Goal: Task Accomplishment & Management: Complete application form

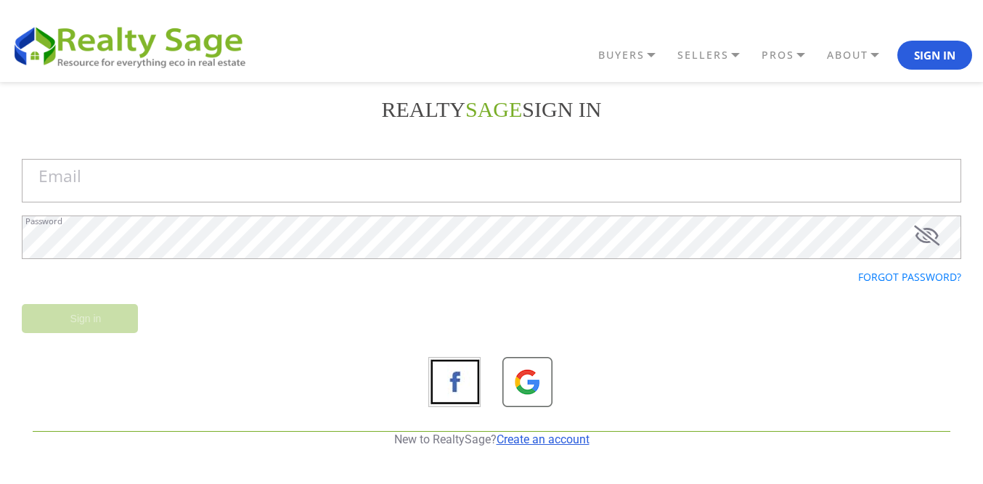
click at [546, 441] on link "Create an account" at bounding box center [542, 440] width 93 height 14
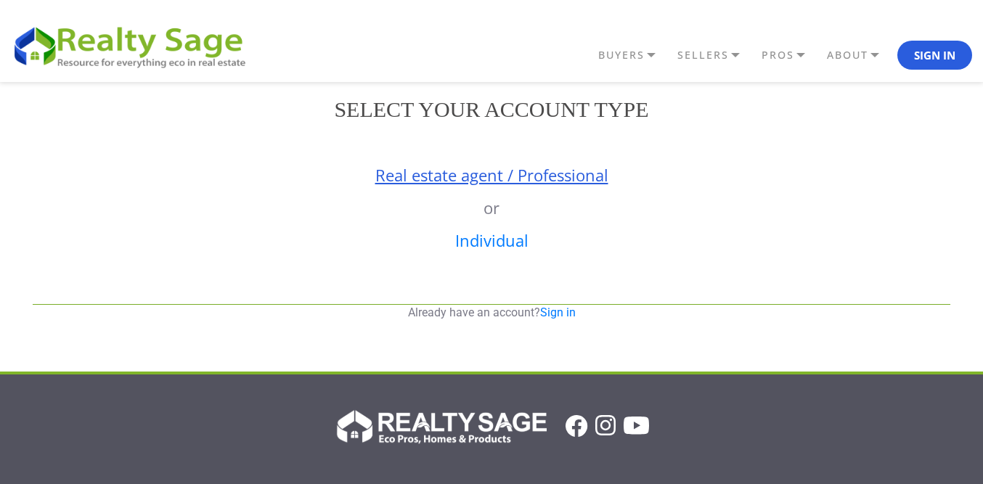
click at [464, 172] on link "Real estate agent / Professional" at bounding box center [491, 175] width 233 height 22
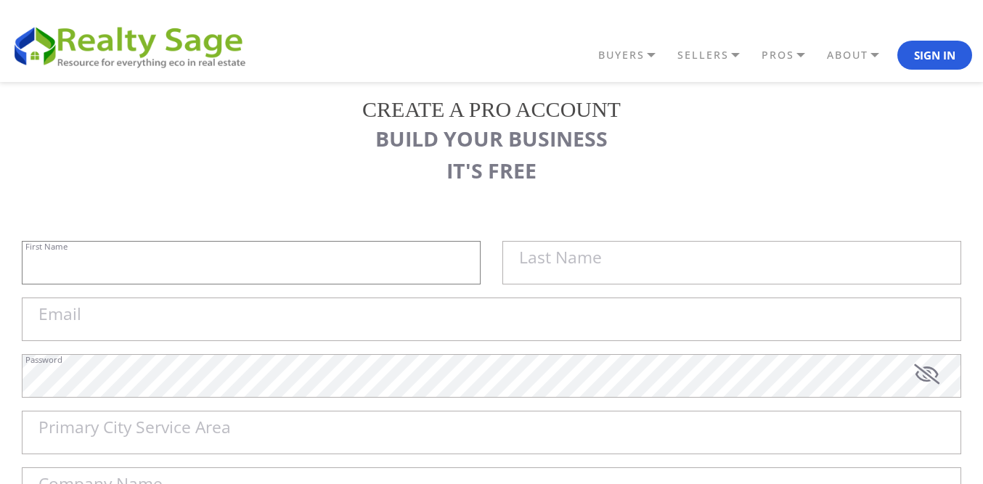
click at [255, 253] on input "First Name" at bounding box center [251, 263] width 459 height 44
paste input "Sell My House Fast [GEOGRAPHIC_DATA] |"
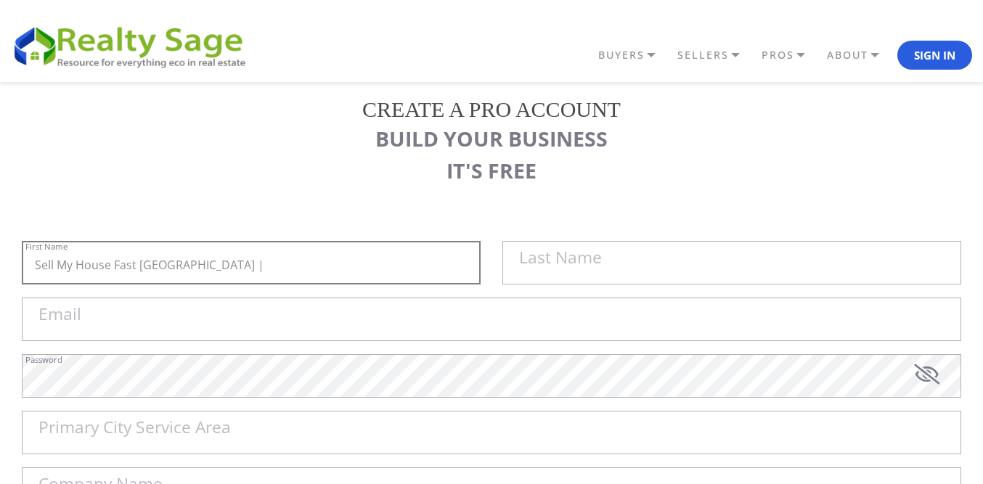
type input "Sell My House Fast [GEOGRAPHIC_DATA] |"
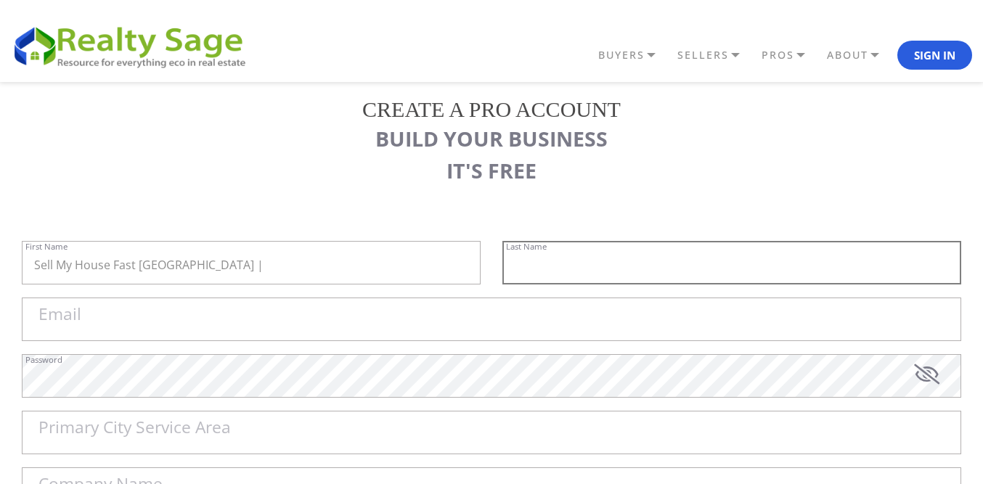
paste input "As Is Cash Home Buyers [GEOGRAPHIC_DATA]"
type input "As Is Cash Home Buyers [GEOGRAPHIC_DATA]"
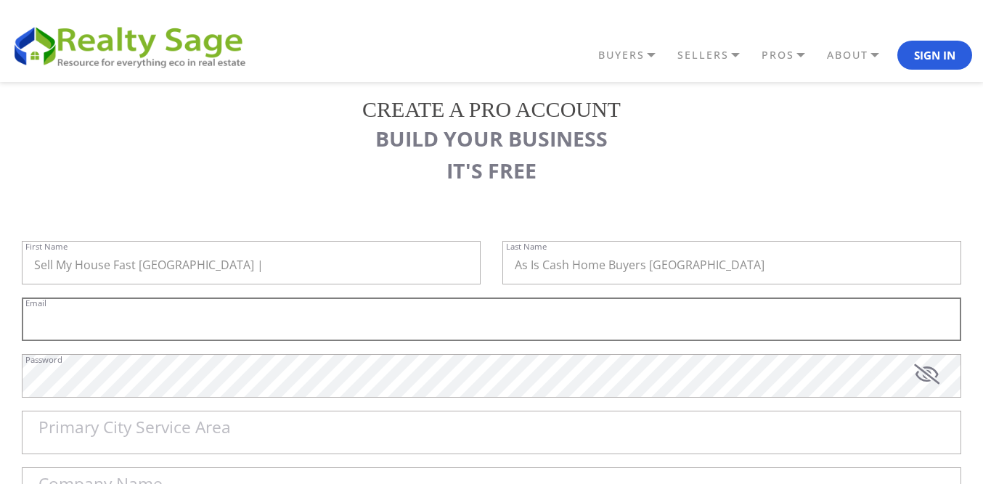
paste input "[EMAIL_ADDRESS][DOMAIN_NAME]"
type input "[EMAIL_ADDRESS][DOMAIN_NAME]"
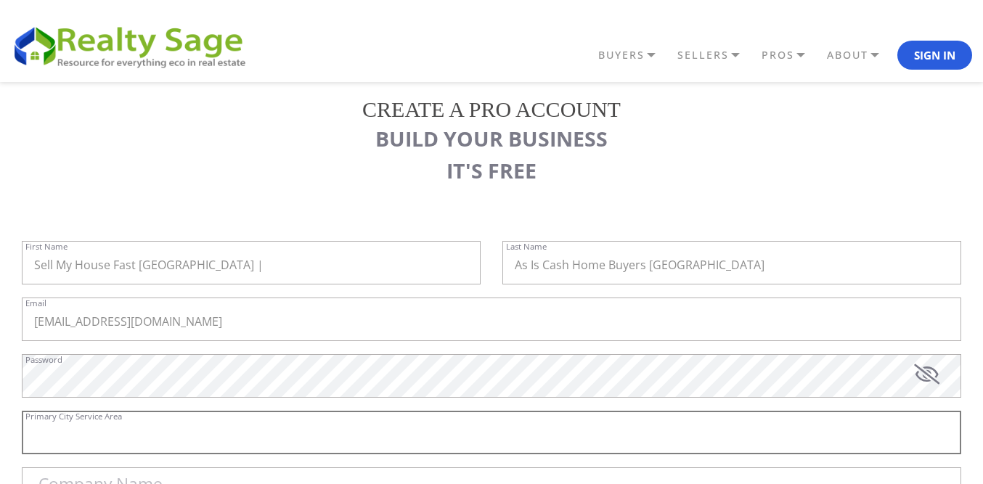
paste input "Edwardsville"
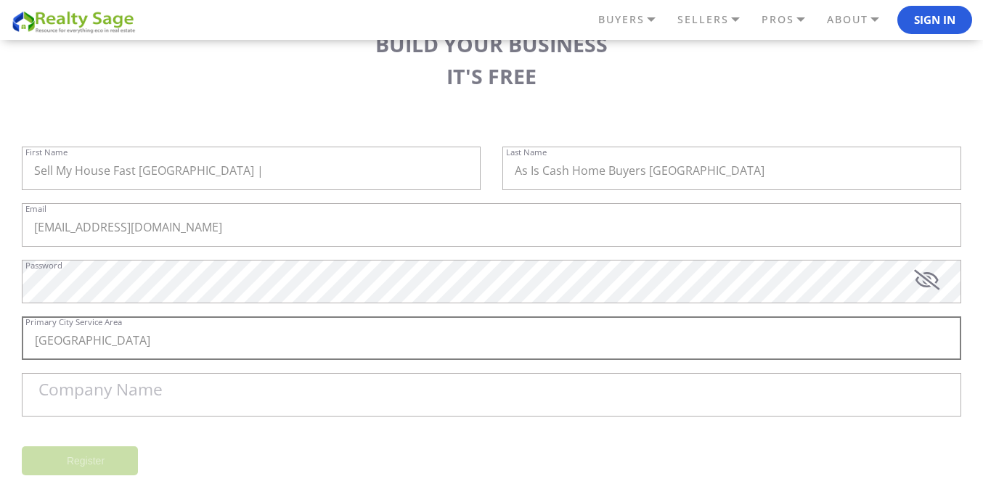
scroll to position [145, 0]
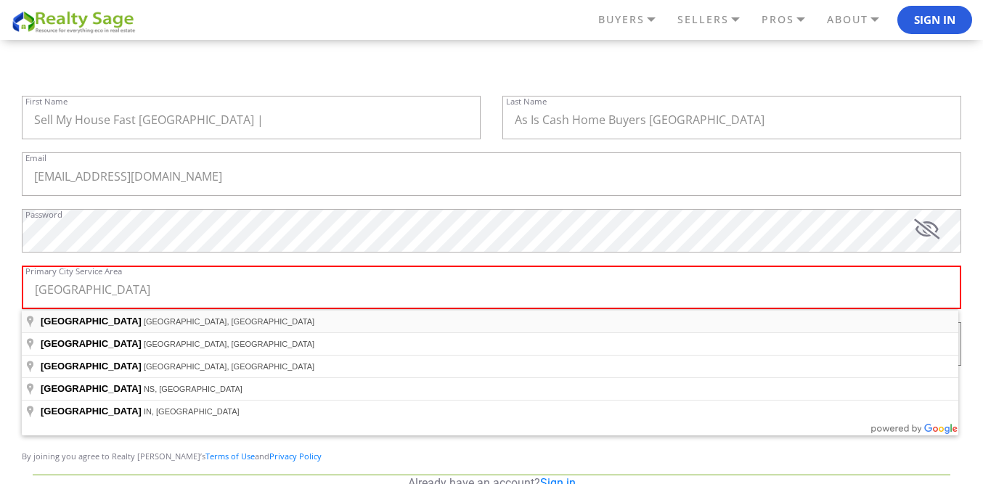
type input "Edwardsville, IL, USA"
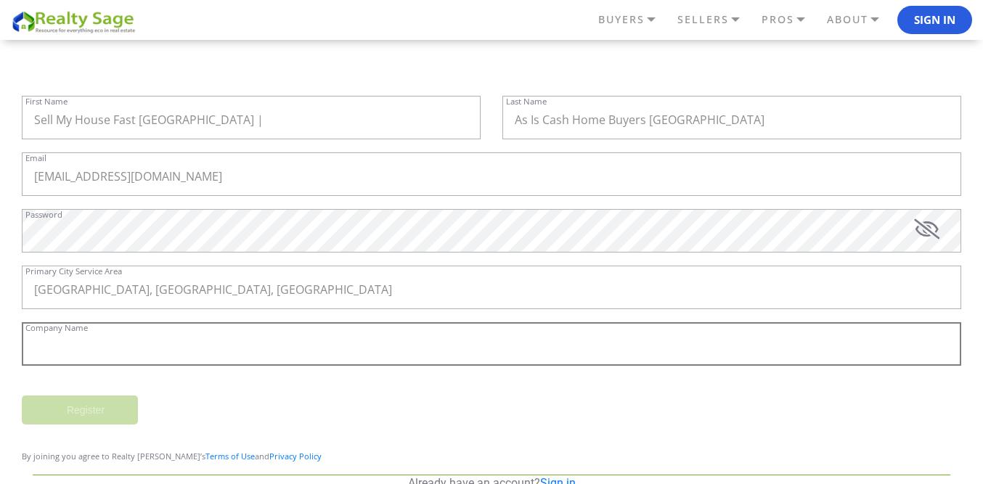
click at [97, 331] on input "Company Name" at bounding box center [491, 344] width 939 height 44
paste input "Sell My House Fast [GEOGRAPHIC_DATA] | As Is Cash Home Buyers [GEOGRAPHIC_DATA]"
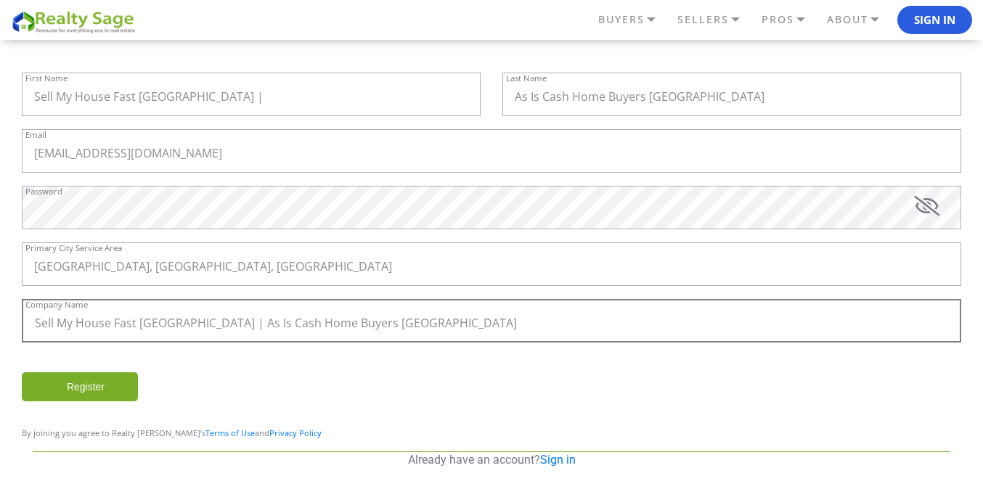
scroll to position [178, 0]
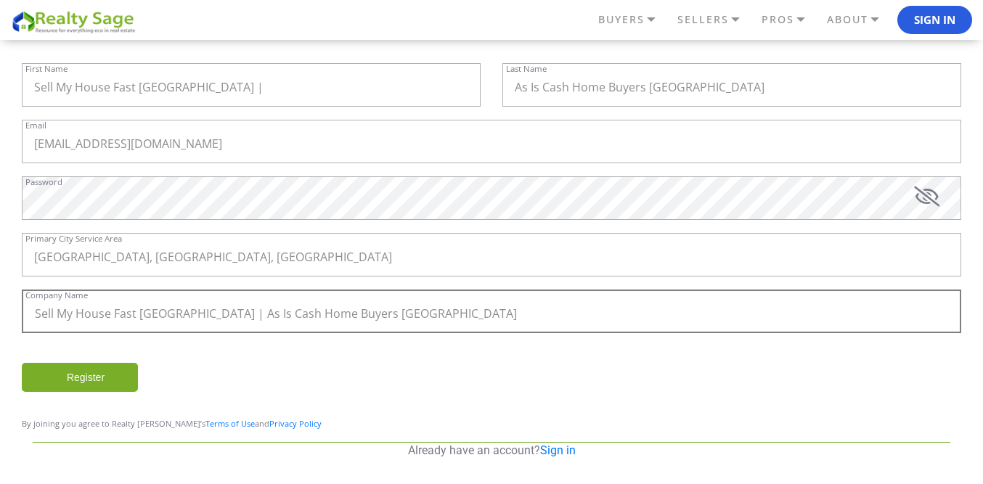
type input "Sell My House Fast [GEOGRAPHIC_DATA] | As Is Cash Home Buyers [GEOGRAPHIC_DATA]"
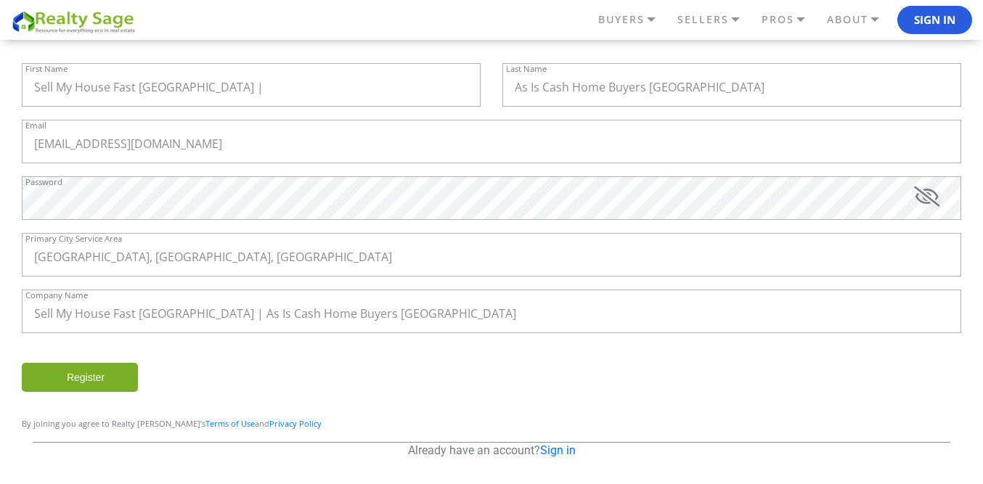
click at [91, 372] on input "Register" at bounding box center [80, 377] width 116 height 29
